Goal: Task Accomplishment & Management: Use online tool/utility

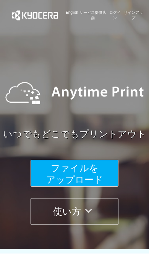
click at [100, 169] on button "ファイルを ​​アップロード" at bounding box center [75, 172] width 88 height 27
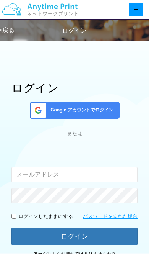
click at [100, 169] on input "email" at bounding box center [74, 174] width 126 height 15
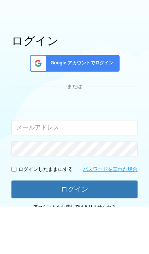
click at [103, 107] on span "Google アカウントでログイン" at bounding box center [80, 110] width 66 height 7
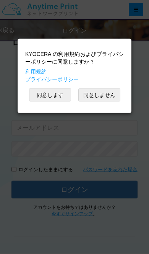
click at [60, 96] on button "同意します" at bounding box center [50, 94] width 42 height 13
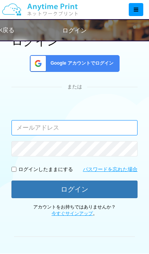
click at [108, 127] on input "email" at bounding box center [74, 127] width 126 height 15
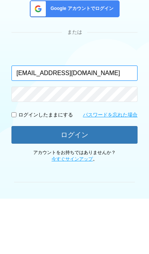
type input "tk.0524.86@gmail.com"
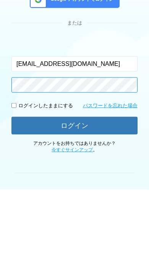
scroll to position [46, 0]
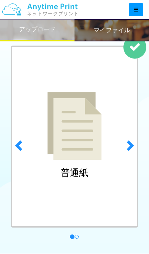
click at [94, 151] on img at bounding box center [74, 126] width 54 height 68
click at [41, 29] on h2 "アップロード" at bounding box center [37, 29] width 37 height 7
click at [118, 29] on h2 "マイファイル" at bounding box center [112, 30] width 37 height 7
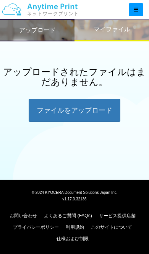
click at [45, 31] on h2 "アップロード" at bounding box center [37, 30] width 37 height 7
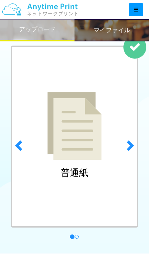
click at [116, 29] on h2 "マイファイル" at bounding box center [112, 30] width 37 height 7
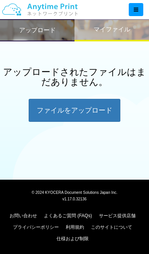
click at [95, 107] on div "ファイルを​​アップロード" at bounding box center [75, 110] width 92 height 23
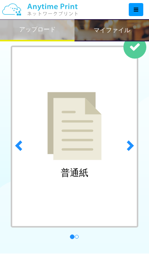
click at [106, 173] on div "普通紙" at bounding box center [74, 137] width 127 height 182
click at [134, 150] on span at bounding box center [129, 144] width 11 height 11
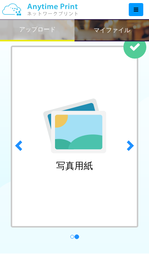
click at [15, 142] on span at bounding box center [19, 144] width 11 height 11
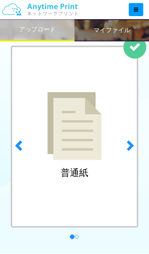
click at [80, 165] on div "普通紙" at bounding box center [74, 137] width 127 height 182
click at [84, 132] on img at bounding box center [74, 126] width 54 height 68
click at [141, 50] on link "next" at bounding box center [132, 143] width 20 height 195
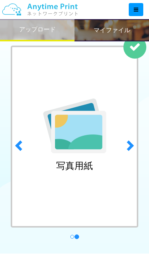
click at [140, 52] on link "next" at bounding box center [132, 143] width 20 height 195
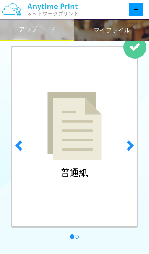
click at [99, 103] on img at bounding box center [74, 126] width 54 height 68
click at [87, 158] on img at bounding box center [74, 126] width 54 height 68
click at [84, 132] on img at bounding box center [74, 126] width 54 height 68
click at [94, 155] on img at bounding box center [74, 126] width 54 height 68
click at [93, 152] on img at bounding box center [74, 126] width 54 height 68
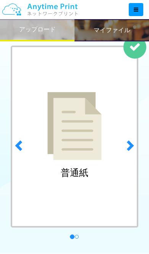
click at [91, 183] on div "普通紙" at bounding box center [74, 137] width 127 height 182
click at [108, 182] on div "普通紙" at bounding box center [74, 137] width 127 height 182
click at [114, 166] on div "普通紙" at bounding box center [74, 137] width 127 height 182
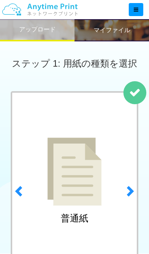
click at [137, 14] on div at bounding box center [136, 9] width 15 height 13
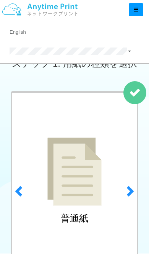
click at [124, 91] on link "next" at bounding box center [132, 188] width 20 height 195
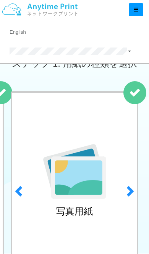
scroll to position [0, 0]
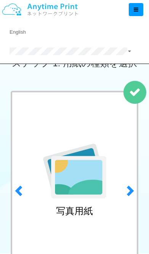
click at [19, 195] on span at bounding box center [19, 189] width 11 height 11
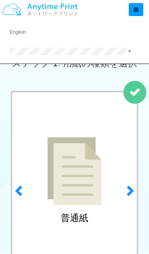
click at [106, 44] on link at bounding box center [72, 51] width 145 height 19
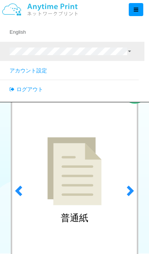
click at [126, 46] on link at bounding box center [72, 51] width 145 height 19
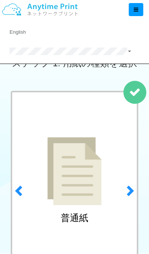
click at [77, 16] on img at bounding box center [39, 9] width 81 height 27
click at [81, 159] on img at bounding box center [74, 171] width 54 height 68
click at [101, 197] on img at bounding box center [74, 171] width 54 height 68
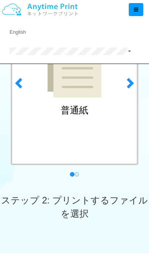
scroll to position [107, 0]
click at [94, 200] on span "ステップ 2: プリントするファイルを選択" at bounding box center [74, 206] width 146 height 23
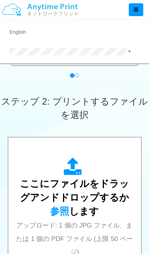
scroll to position [207, 0]
click at [107, 212] on div "ここにファイルをドラッグアンドドロップするか 参照 します アップロード: 1 個の JPG ファイル、または 1 個の PDF ファイル (上限 50 ペー…" at bounding box center [74, 213] width 117 height 113
click at [101, 207] on div "ここにファイルをドラッグアンドドロップするか 参照 します アップロード: 1 個の JPG ファイル、または 1 個の PDF ファイル (上限 50 ペー…" at bounding box center [74, 213] width 117 height 113
click at [91, 220] on div "ここにファイルをドラッグアンドドロップするか 参照 します アップロード: 1 個の JPG ファイル、または 1 個の PDF ファイル (上限 50 ペー…" at bounding box center [74, 213] width 117 height 113
click at [101, 214] on div "ここにファイルをドラッグアンドドロップするか 参照 します アップロード: 1 個の JPG ファイル、または 1 個の PDF ファイル (上限 50 ペー…" at bounding box center [74, 213] width 117 height 113
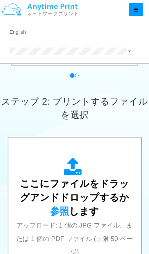
click at [107, 217] on div "ここにファイルをドラッグアンドドロップするか 参照 します アップロード: 1 個の JPG ファイル、または 1 個の PDF ファイル (上限 50 ペー…" at bounding box center [74, 213] width 117 height 113
click at [69, 205] on span "参照" at bounding box center [59, 210] width 19 height 11
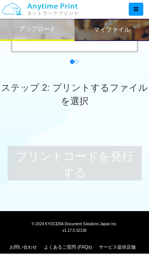
scroll to position [220, 0]
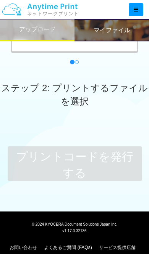
click at [81, 102] on span "ステップ 2: プリントするファイルを選択" at bounding box center [74, 94] width 146 height 23
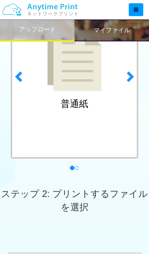
scroll to position [0, 0]
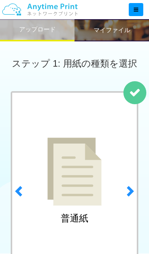
click at [93, 184] on img at bounding box center [74, 171] width 54 height 68
click at [134, 95] on link "next" at bounding box center [132, 188] width 20 height 195
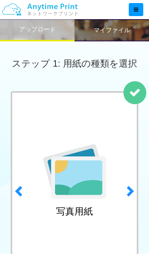
click at [24, 194] on span at bounding box center [19, 190] width 11 height 11
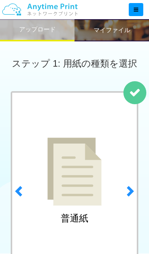
click at [78, 163] on img at bounding box center [74, 171] width 54 height 68
click at [89, 178] on img at bounding box center [74, 171] width 54 height 68
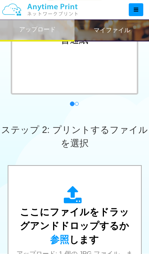
scroll to position [206, 0]
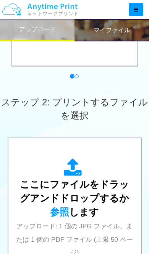
click at [90, 210] on div "ここにファイルをドラッグアンドドロップするか 参照 します アップロード: 1 個の JPG ファイル、または 1 個の PDF ファイル (上限 50 ペー…" at bounding box center [74, 214] width 117 height 113
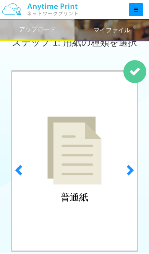
click at [106, 196] on div "普通紙" at bounding box center [74, 161] width 127 height 182
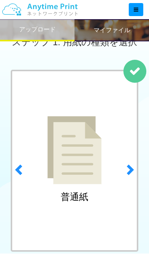
click at [117, 30] on h2 "マイファイル" at bounding box center [112, 30] width 37 height 7
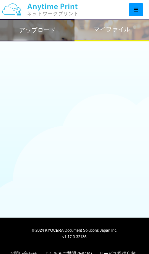
click at [44, 29] on h2 "アップロード" at bounding box center [37, 30] width 37 height 7
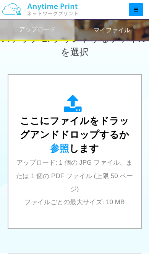
scroll to position [270, 0]
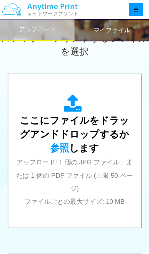
click at [69, 142] on span "参照" at bounding box center [59, 147] width 19 height 11
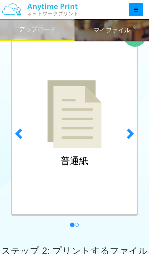
scroll to position [0, 0]
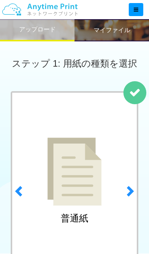
click at [140, 10] on div at bounding box center [136, 9] width 15 height 13
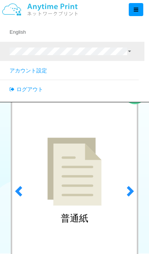
click at [136, 11] on icon at bounding box center [136, 9] width 5 height 5
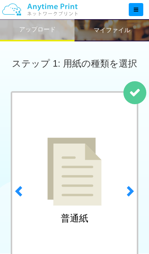
click at [116, 31] on h2 "マイファイル" at bounding box center [112, 30] width 37 height 7
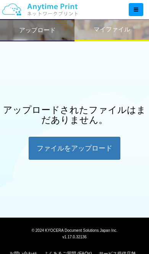
click at [99, 153] on div "ファイルを​​アップロード" at bounding box center [75, 148] width 92 height 23
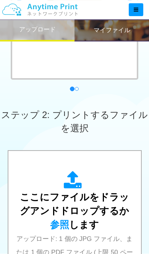
scroll to position [208, 0]
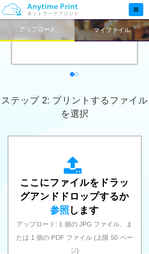
click at [110, 197] on span "ここにファイルをドラッグアンドドロップするか 参照 します" at bounding box center [74, 196] width 109 height 38
click at [69, 204] on span "参照" at bounding box center [59, 209] width 19 height 11
